Goal: Complete application form

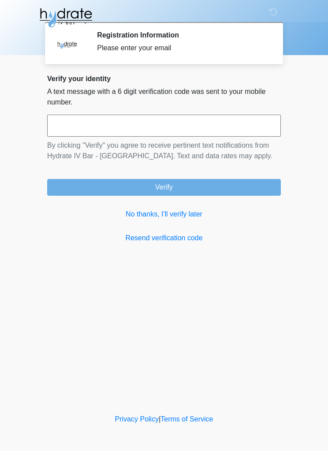
click at [162, 213] on link "No thanks, I'll verify later" at bounding box center [164, 214] width 234 height 11
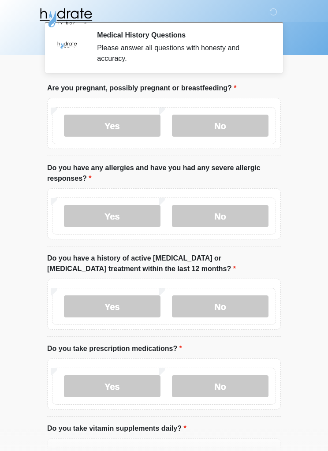
click at [194, 134] on label "No" at bounding box center [220, 126] width 97 height 22
click at [260, 223] on label "No" at bounding box center [220, 216] width 97 height 22
click at [260, 310] on label "No" at bounding box center [220, 306] width 97 height 22
click at [251, 394] on label "No" at bounding box center [220, 386] width 97 height 22
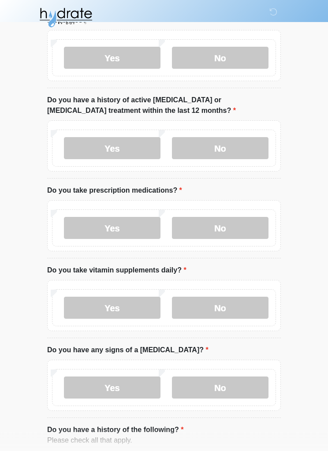
scroll to position [165, 0]
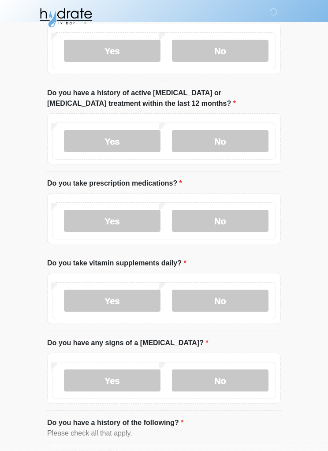
click at [84, 304] on label "Yes" at bounding box center [112, 301] width 97 height 22
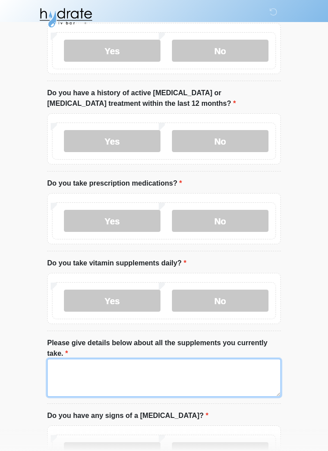
click at [241, 373] on textarea "Please give details below about all the supplements you currently take." at bounding box center [164, 378] width 234 height 38
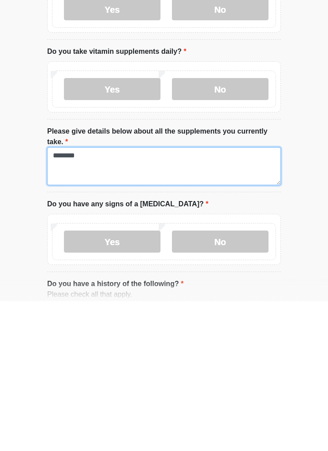
type textarea "********"
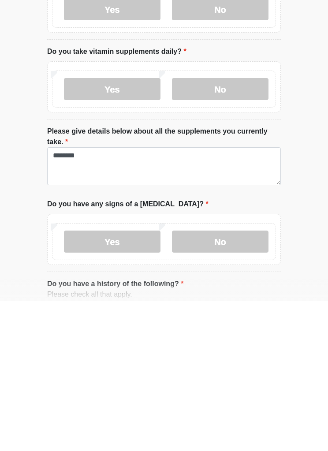
click at [199, 380] on label "No" at bounding box center [220, 391] width 97 height 22
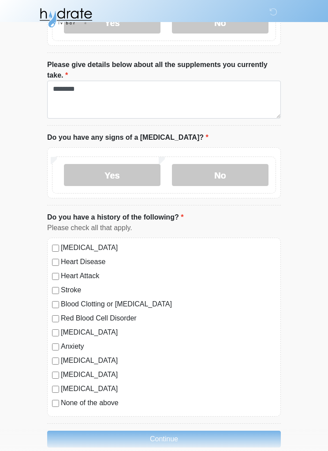
scroll to position [457, 0]
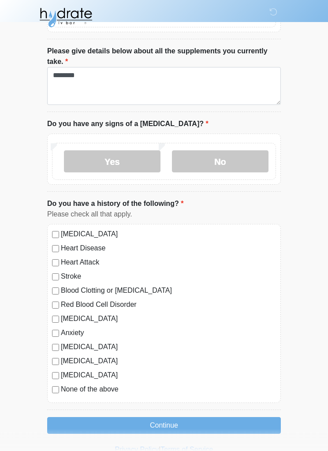
click at [247, 424] on button "Continue" at bounding box center [164, 425] width 234 height 17
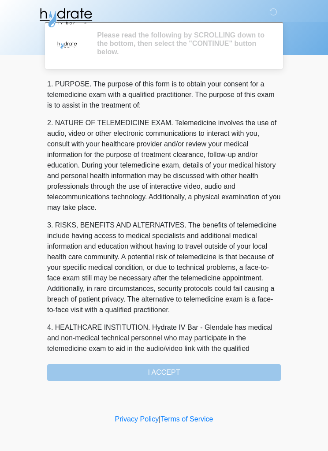
scroll to position [0, 0]
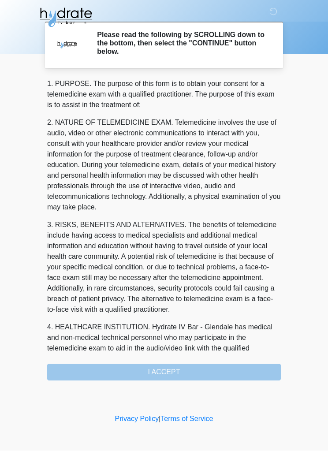
click at [253, 371] on div "1. PURPOSE. The purpose of this form is to obtain your consent for a telemedici…" at bounding box center [164, 230] width 234 height 302
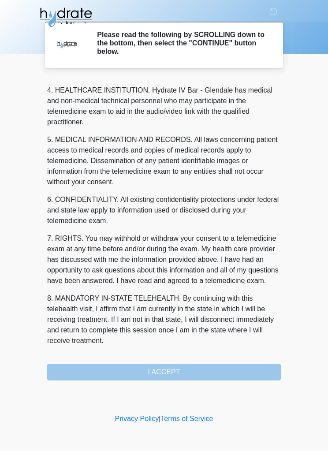
click at [235, 373] on div "1. PURPOSE. The purpose of this form is to obtain your consent for a telemedici…" at bounding box center [164, 230] width 234 height 302
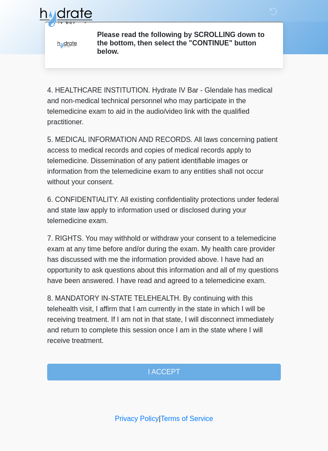
click at [189, 370] on button "I ACCEPT" at bounding box center [164, 372] width 234 height 17
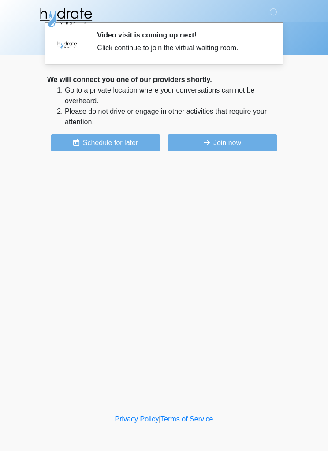
click at [257, 139] on button "Join now" at bounding box center [222, 142] width 110 height 17
